Goal: Find specific page/section: Find specific page/section

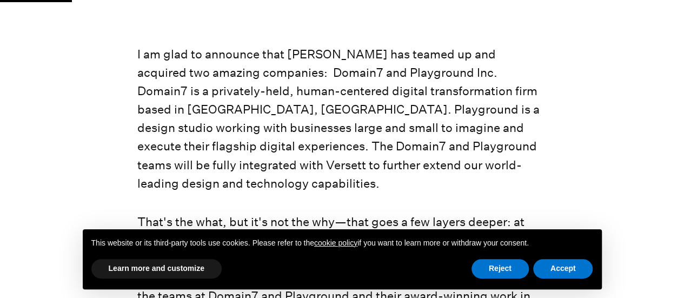
scroll to position [270, 0]
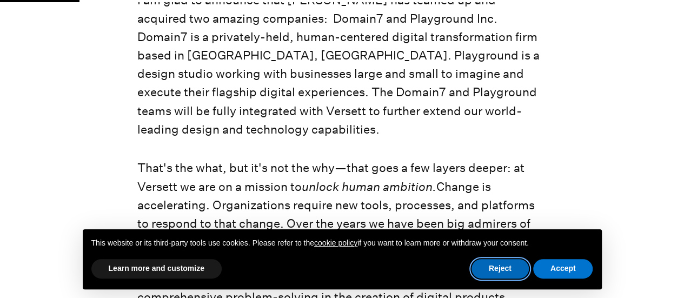
click at [504, 267] on button "Reject" at bounding box center [500, 268] width 57 height 19
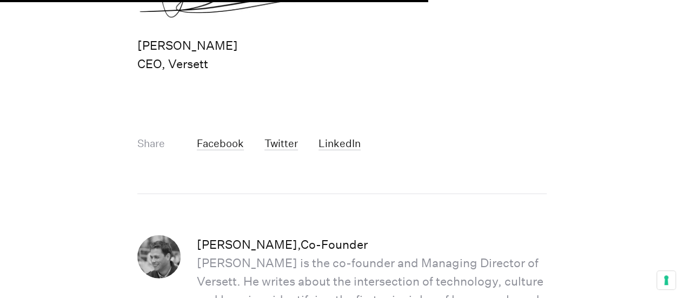
scroll to position [1622, 0]
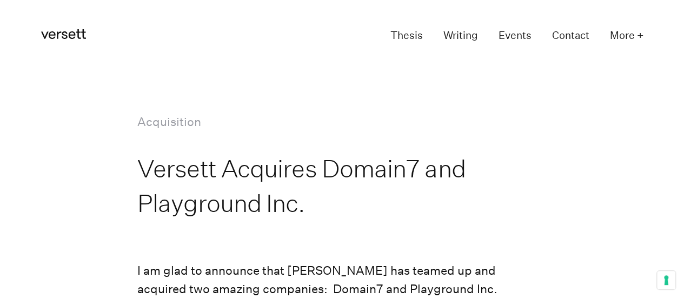
click at [67, 35] on icon "Versett" at bounding box center [63, 34] width 45 height 10
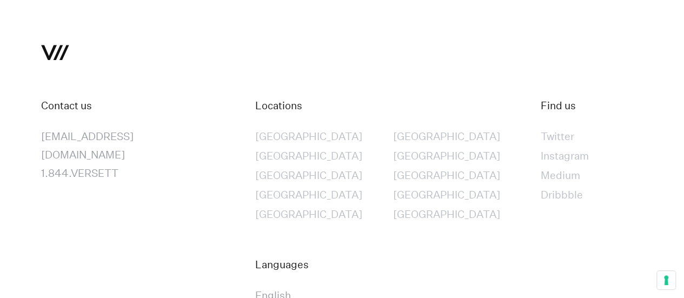
scroll to position [6521, 0]
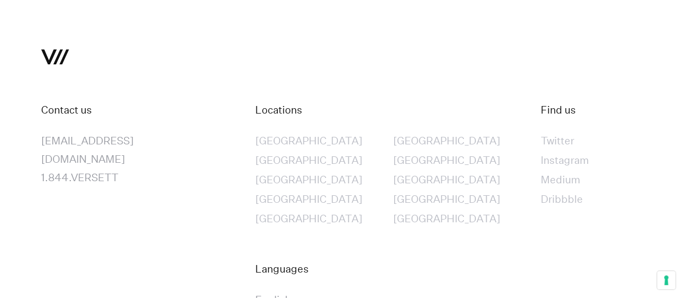
click at [292, 182] on div "[GEOGRAPHIC_DATA]" at bounding box center [308, 179] width 107 height 18
click at [287, 176] on div "[GEOGRAPHIC_DATA]" at bounding box center [308, 179] width 107 height 18
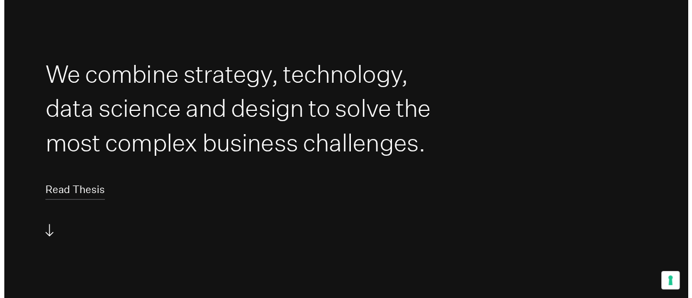
scroll to position [0, 0]
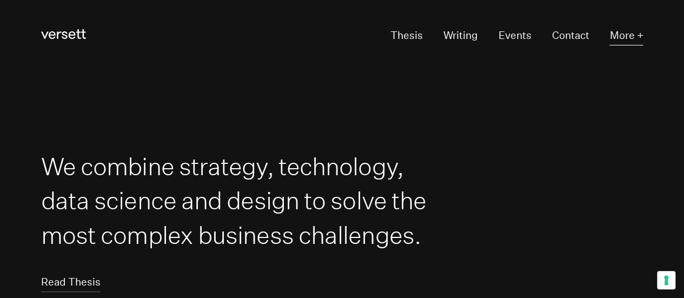
click at [630, 38] on button "More +" at bounding box center [626, 35] width 34 height 19
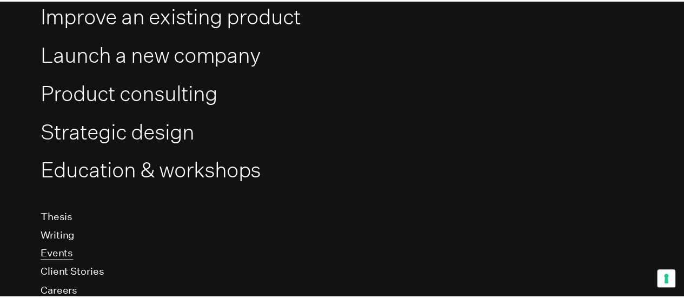
scroll to position [148, 0]
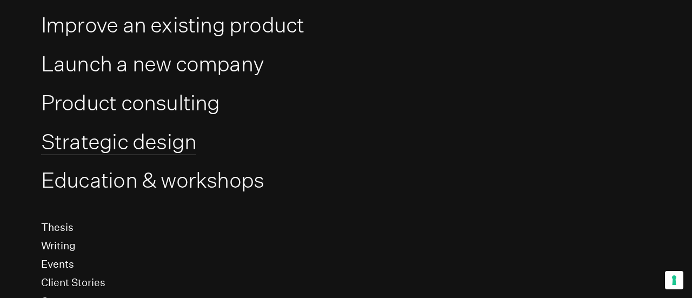
click at [70, 149] on link "Strategic design" at bounding box center [118, 141] width 155 height 27
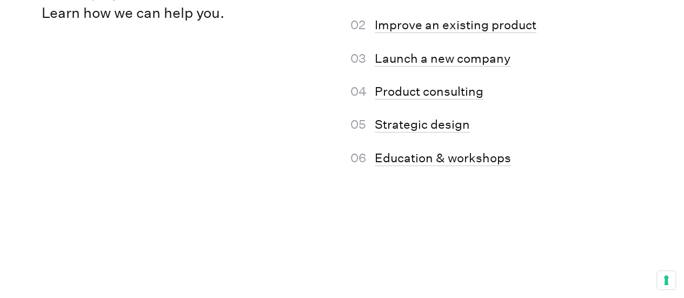
scroll to position [4105, 0]
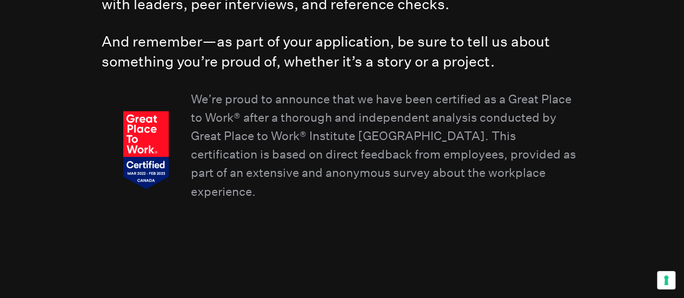
scroll to position [1485, 0]
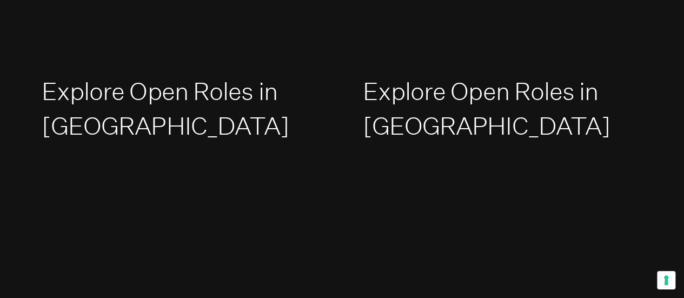
click at [197, 109] on h2 "Explore Open Roles in North America" at bounding box center [182, 108] width 280 height 69
click at [203, 94] on link "Explore Open Roles in North America" at bounding box center [166, 109] width 248 height 64
